Goal: Manage account settings

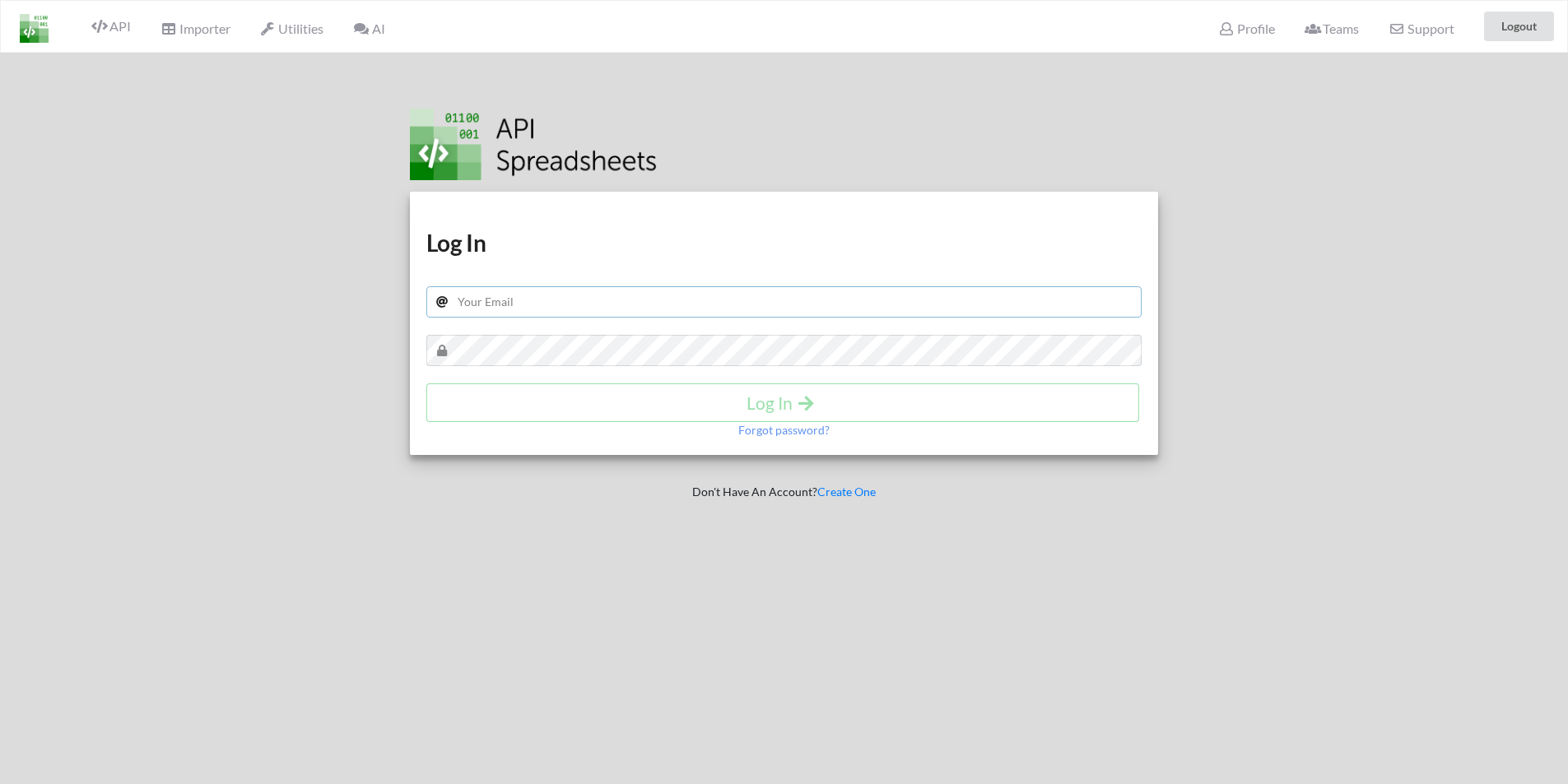
click at [505, 306] on input "text" at bounding box center [784, 301] width 716 height 32
paste input "sudo one-time payment"
type input "sudo one-time payment"
drag, startPoint x: 588, startPoint y: 304, endPoint x: 411, endPoint y: 293, distance: 177.3
click at [411, 293] on div "Download hidden Download hidden Log In sudo one-time payment Log In Forgot pass…" at bounding box center [784, 323] width 748 height 263
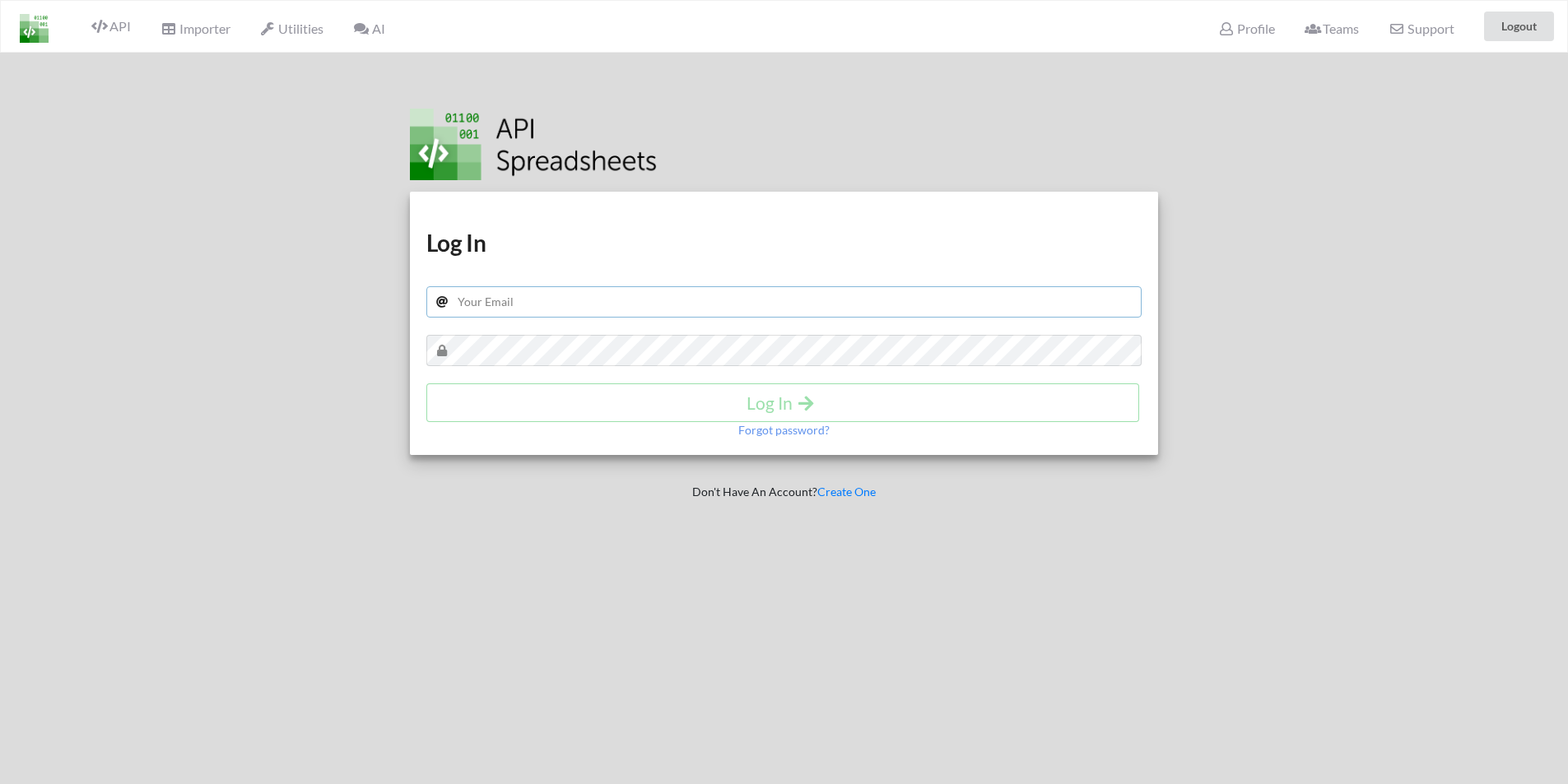
click at [529, 298] on input "text" at bounding box center [784, 301] width 716 height 32
paste input "[EMAIL_ADDRESS][DOMAIN_NAME]"
type input "[EMAIL_ADDRESS][DOMAIN_NAME]"
click at [767, 403] on h4 "Log In" at bounding box center [782, 402] width 678 height 20
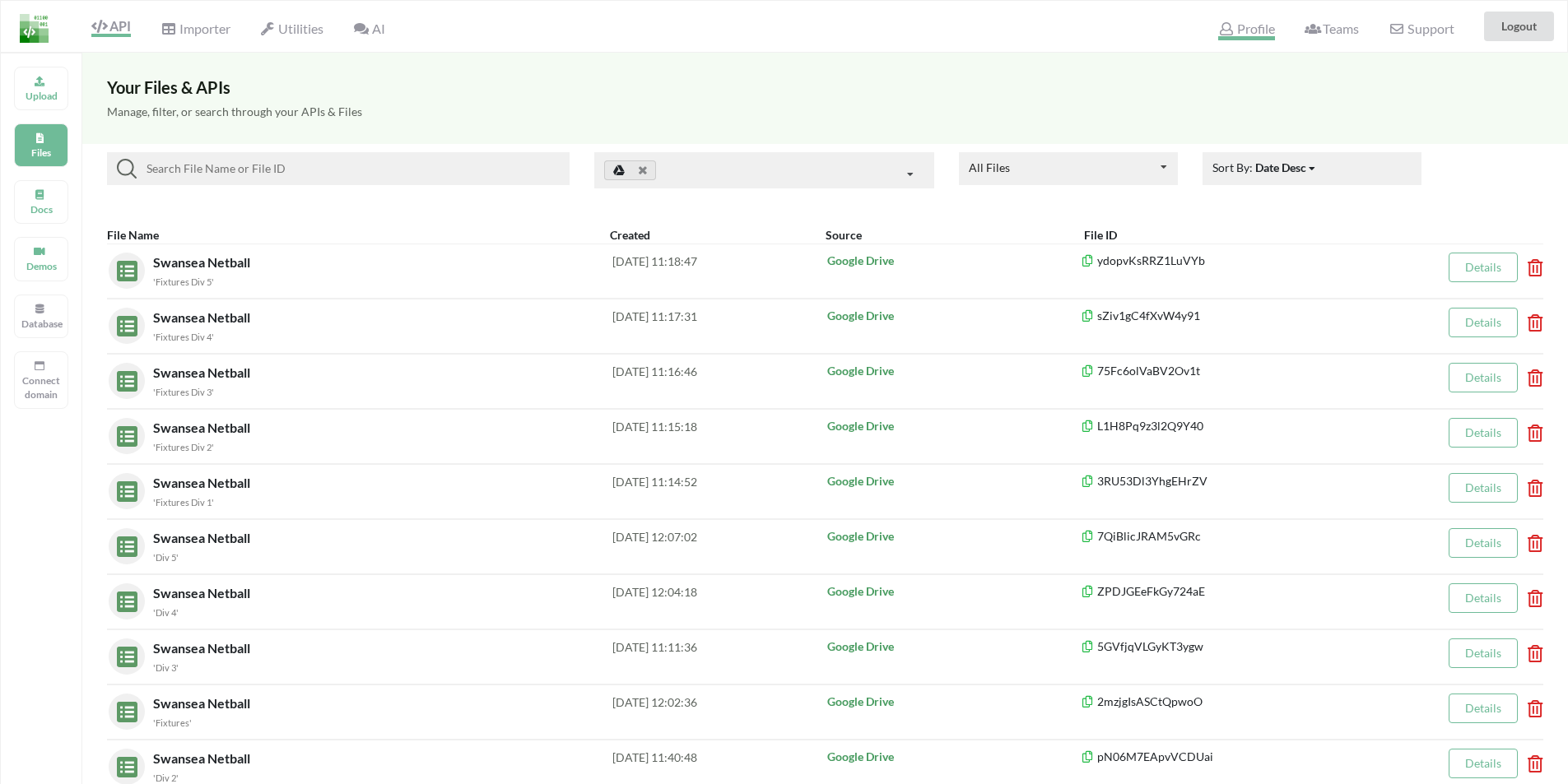
click at [1252, 26] on span "Profile" at bounding box center [1246, 30] width 56 height 20
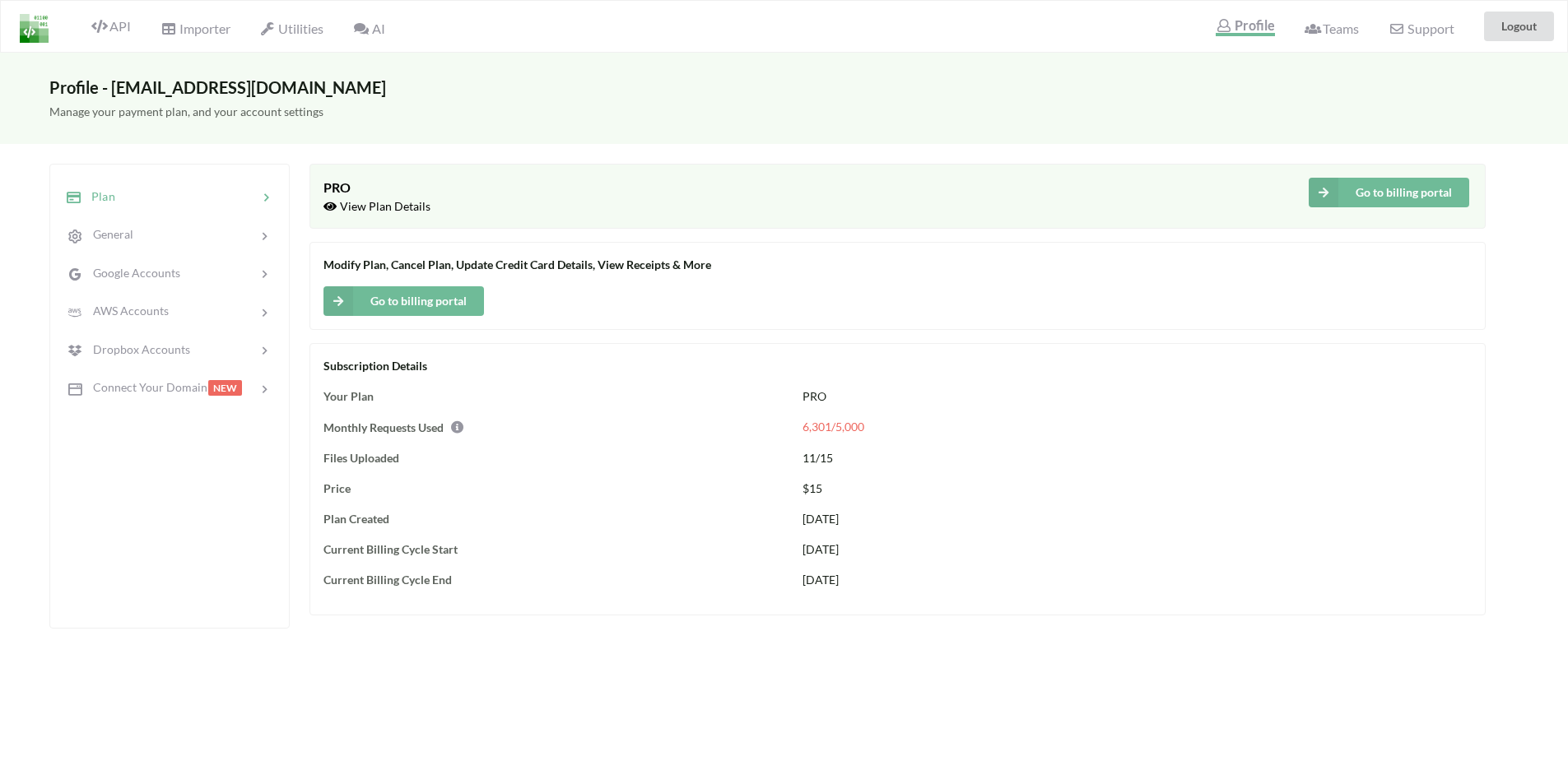
click at [407, 296] on button "Go to billing portal" at bounding box center [403, 300] width 160 height 30
click at [407, 299] on button "Go to billing portal" at bounding box center [403, 300] width 160 height 30
